Goal: Find specific page/section: Find specific page/section

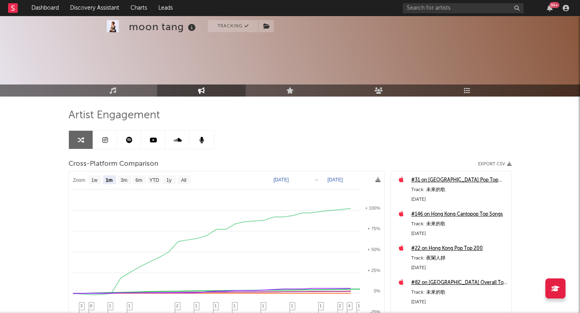
select select "1m"
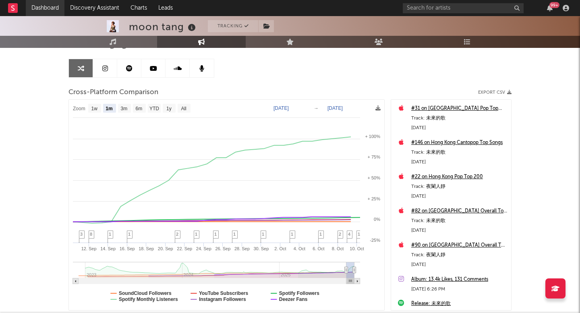
click at [44, 10] on link "Dashboard" at bounding box center [45, 8] width 39 height 16
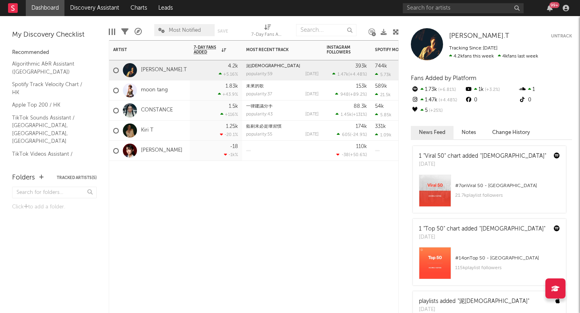
click at [179, 89] on div "moon tang" at bounding box center [149, 91] width 81 height 20
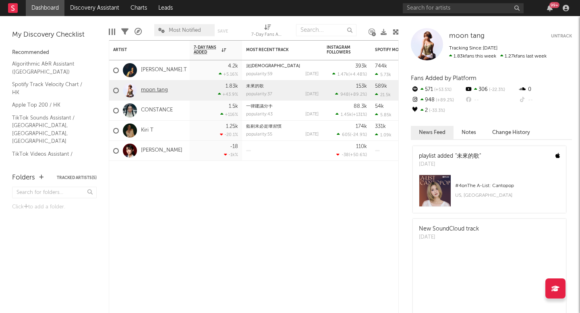
click at [146, 87] on link "moon tang" at bounding box center [154, 90] width 27 height 7
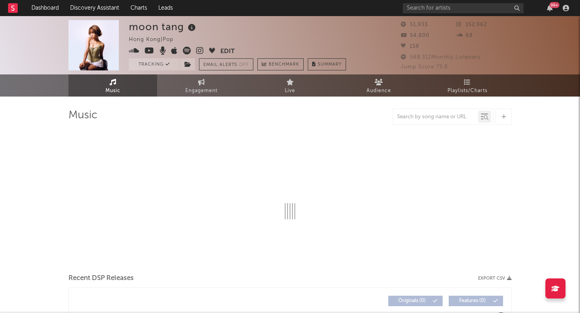
select select "6m"
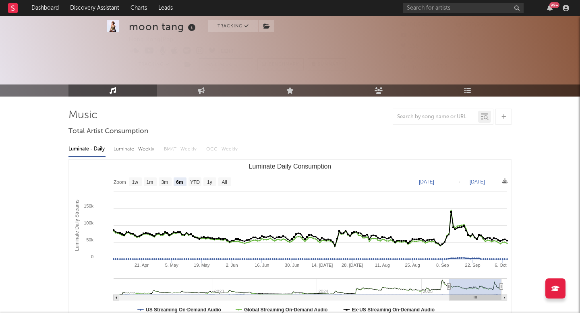
scroll to position [247, 0]
